Goal: Information Seeking & Learning: Learn about a topic

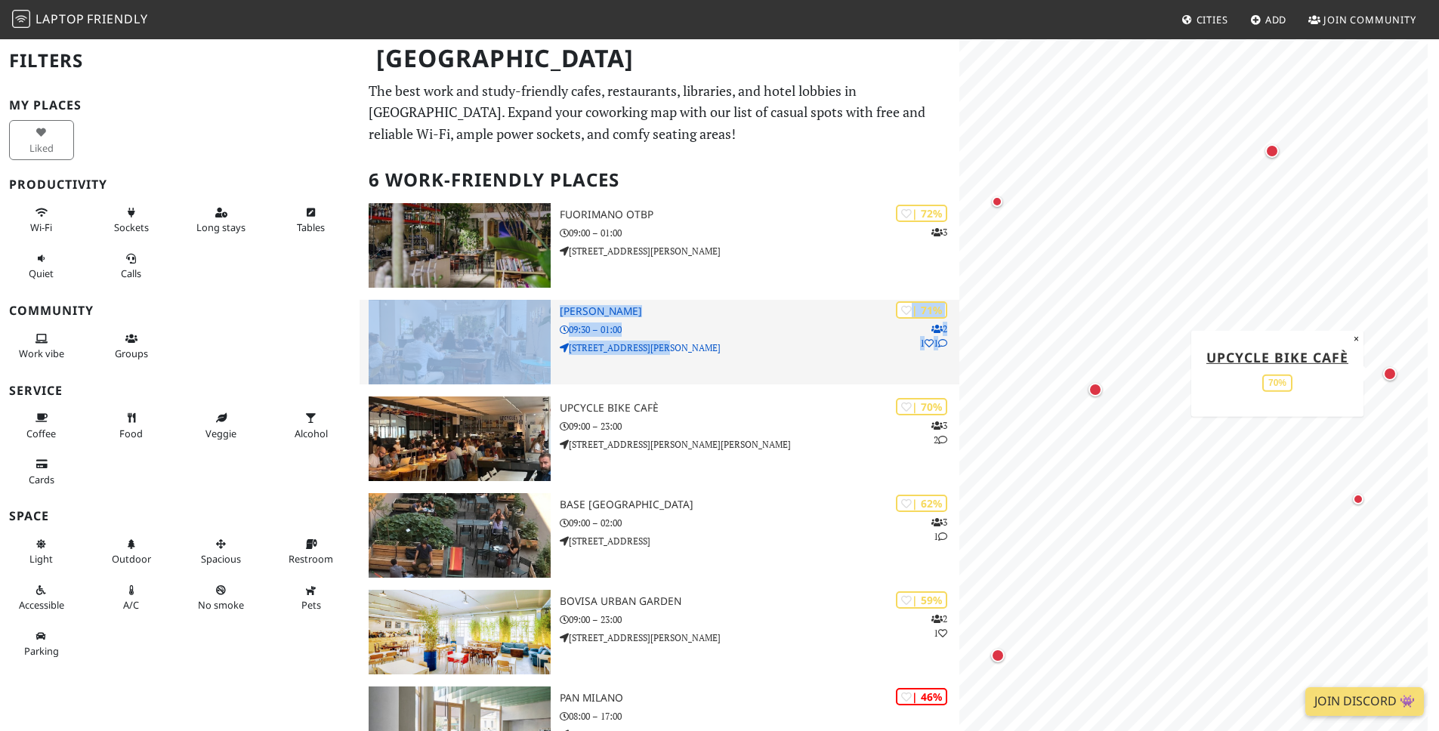
scroll to position [3, 0]
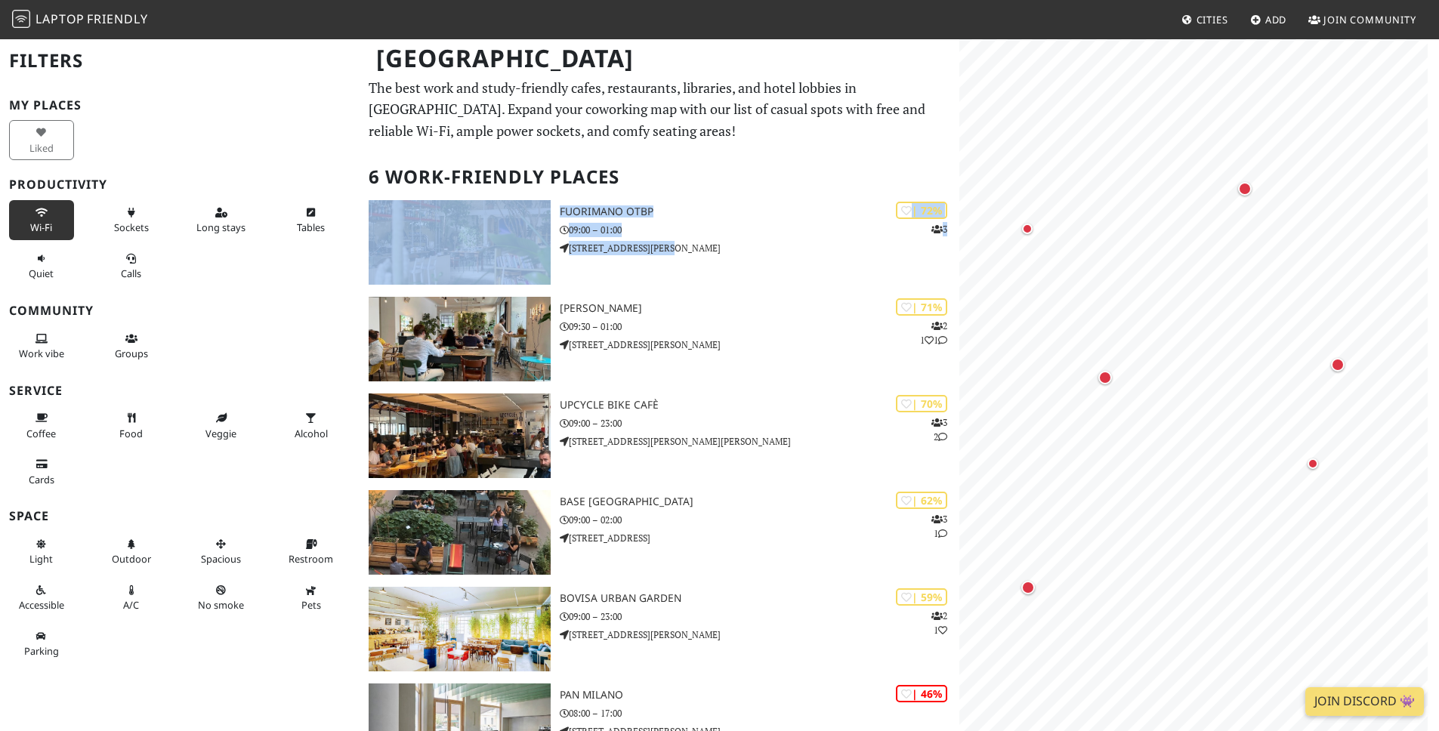
click at [42, 228] on span "Wi-Fi" at bounding box center [41, 228] width 22 height 14
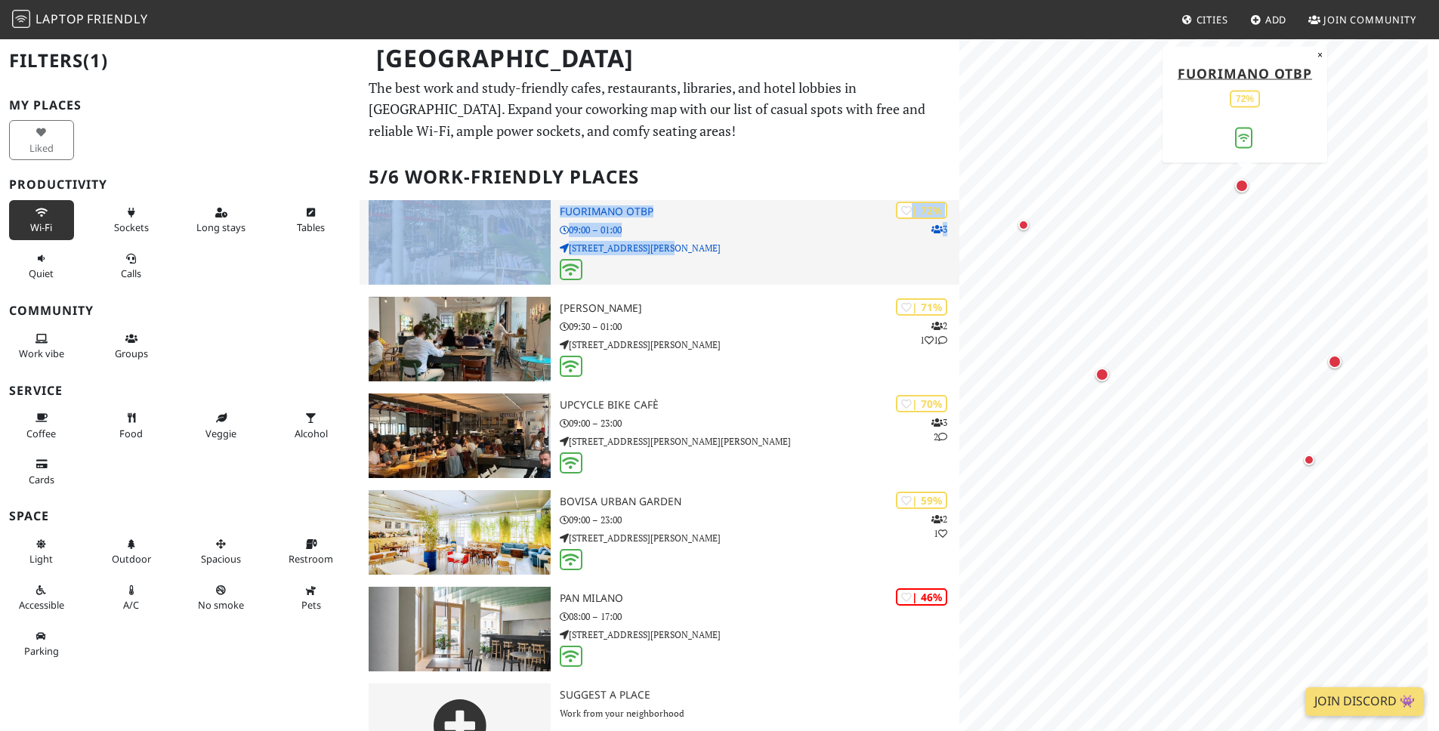
click at [454, 230] on img at bounding box center [460, 242] width 182 height 85
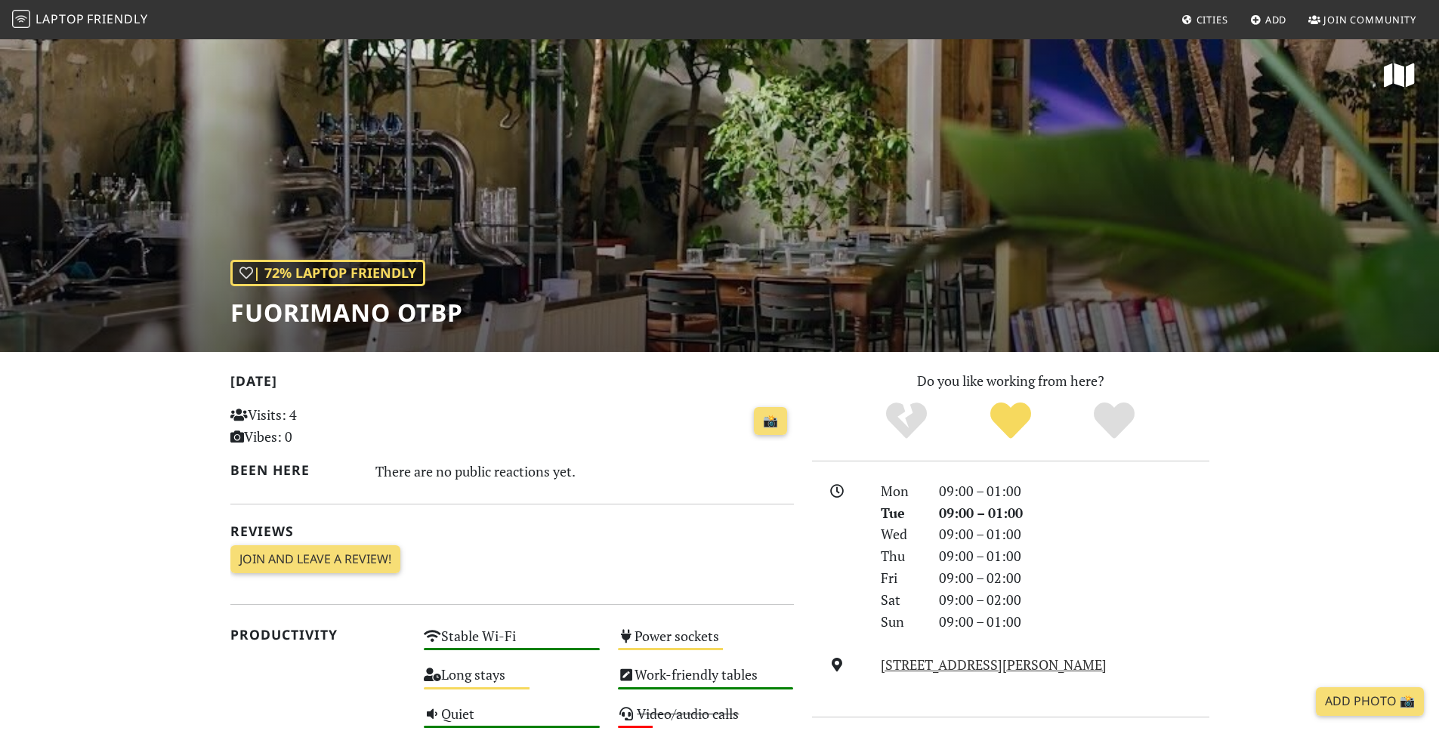
click at [297, 310] on h1 "Fuorimano OTBP" at bounding box center [346, 312] width 233 height 29
copy div "Fuorimano OTBP"
click at [732, 197] on div "| 72% Laptop Friendly Fuorimano OTBP" at bounding box center [719, 195] width 1439 height 314
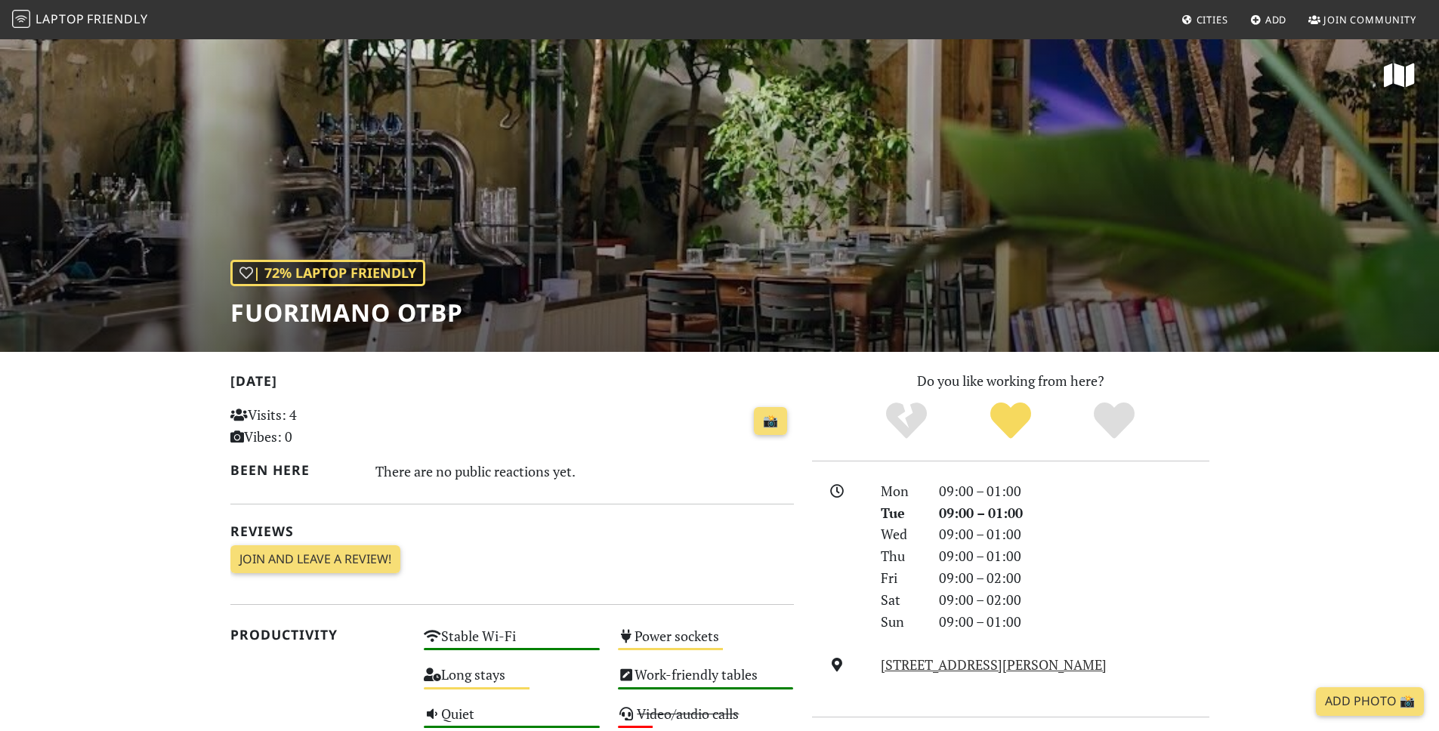
click at [341, 309] on h1 "Fuorimano OTBP" at bounding box center [346, 312] width 233 height 29
copy div "Fuorimano OTBP"
